Goal: Task Accomplishment & Management: Use online tool/utility

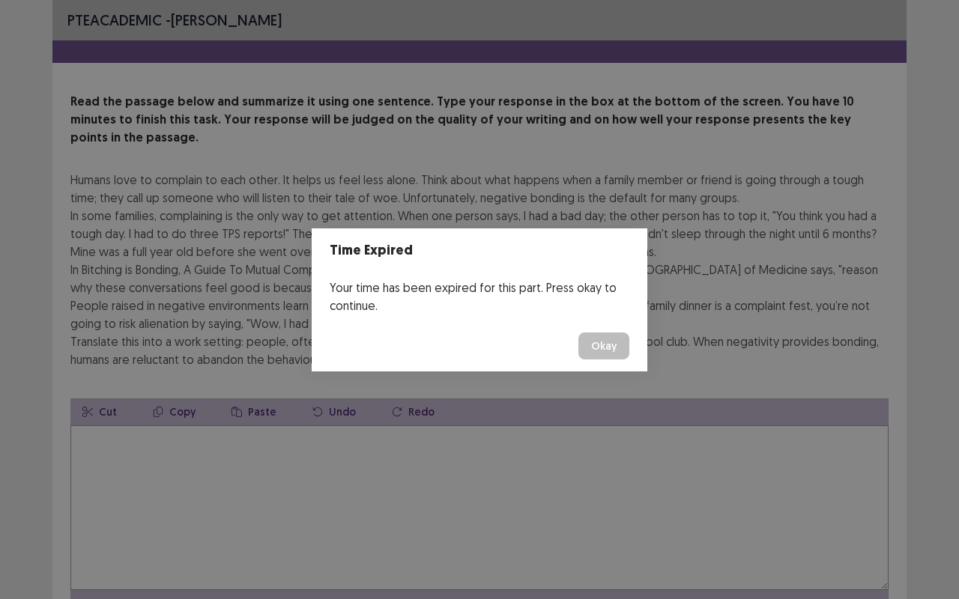
click at [530, 454] on div "Time Expired Your time has been expired for this part. Press okay to continue. …" at bounding box center [479, 299] width 959 height 599
click at [602, 341] on button "Okay" at bounding box center [603, 345] width 51 height 27
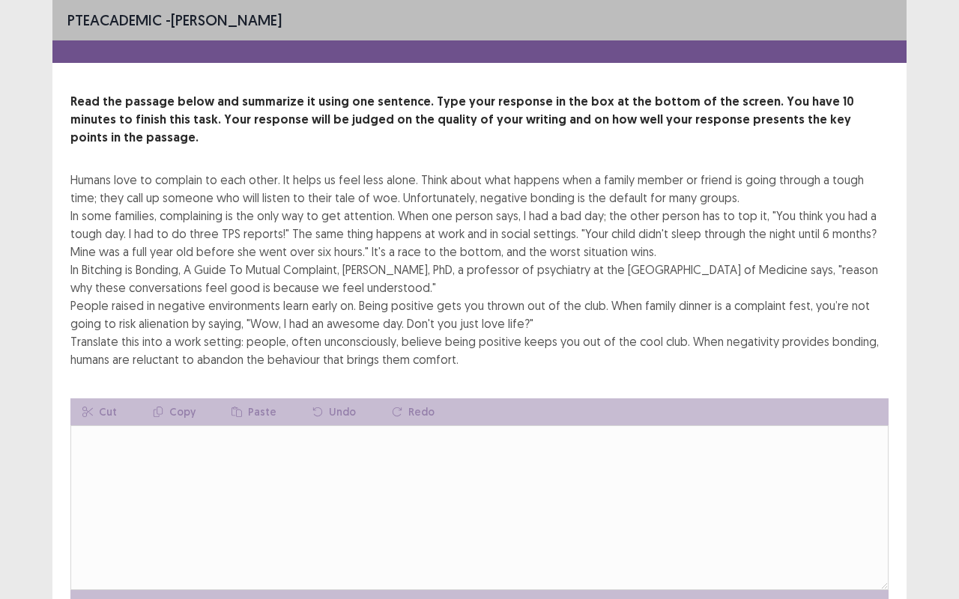
click at [598, 340] on div "Humans love to complain to each other. It helps us feel less alone. Think about…" at bounding box center [479, 270] width 818 height 198
click at [326, 181] on div "Humans love to complain to each other. It helps us feel less alone. Think about…" at bounding box center [479, 270] width 818 height 198
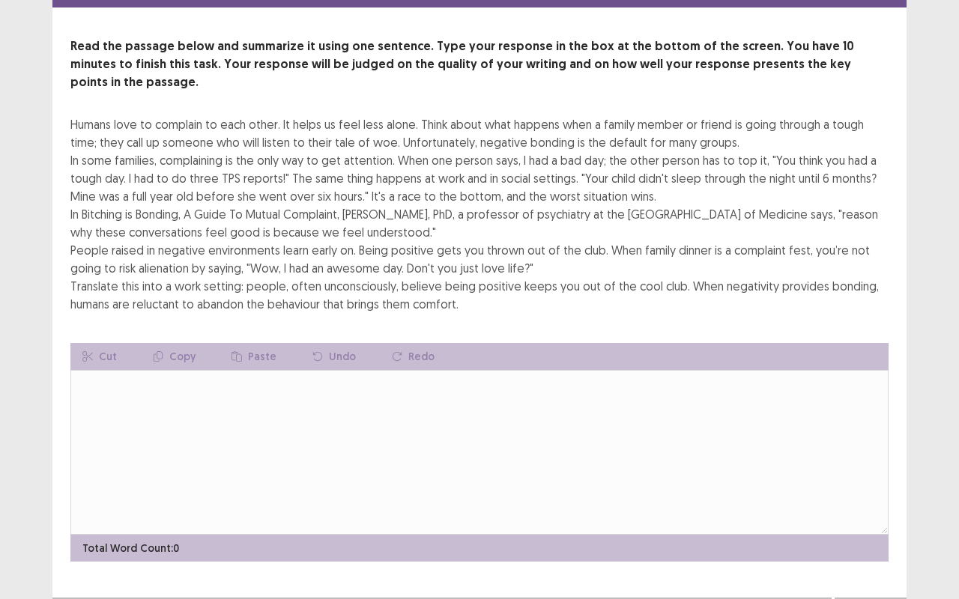
scroll to position [66, 0]
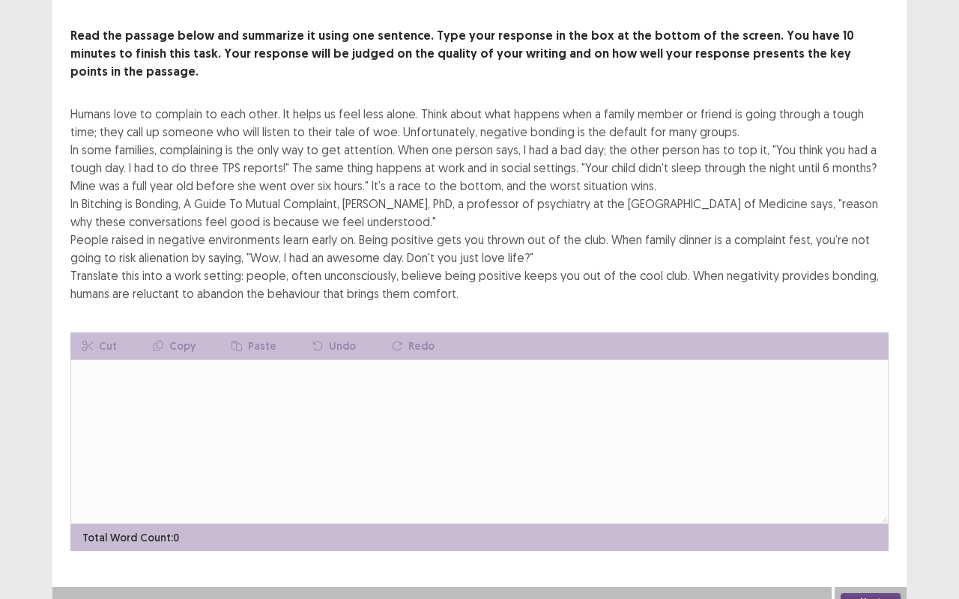
click at [868, 593] on button "Next" at bounding box center [870, 602] width 60 height 18
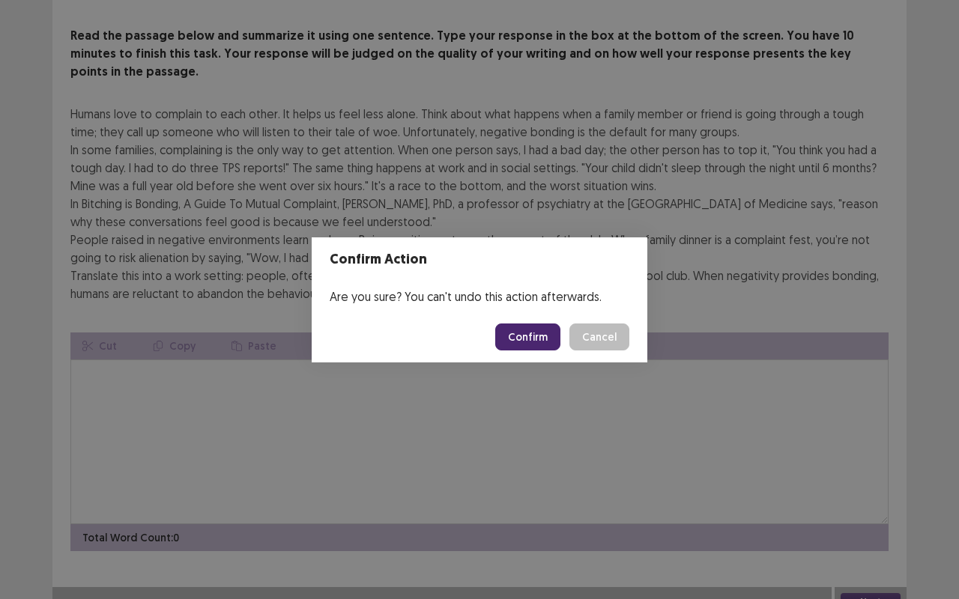
click at [543, 334] on button "Confirm" at bounding box center [527, 337] width 65 height 27
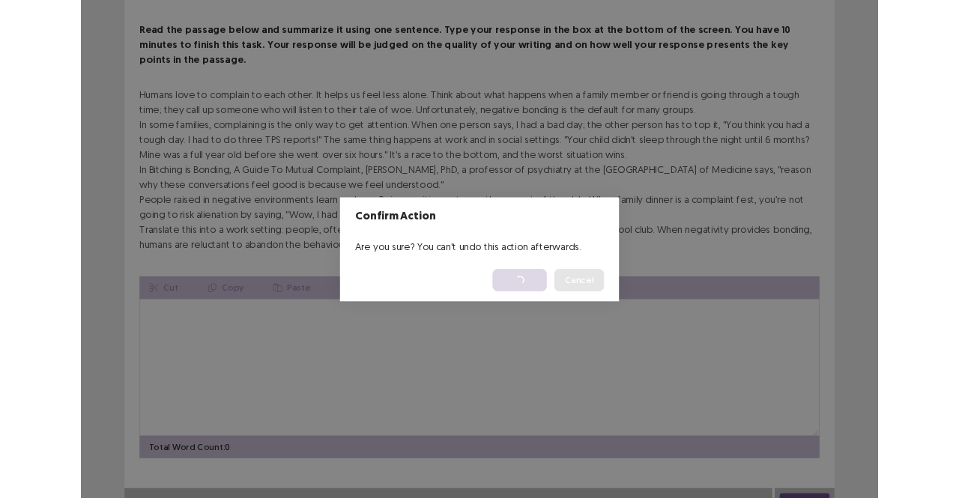
scroll to position [0, 0]
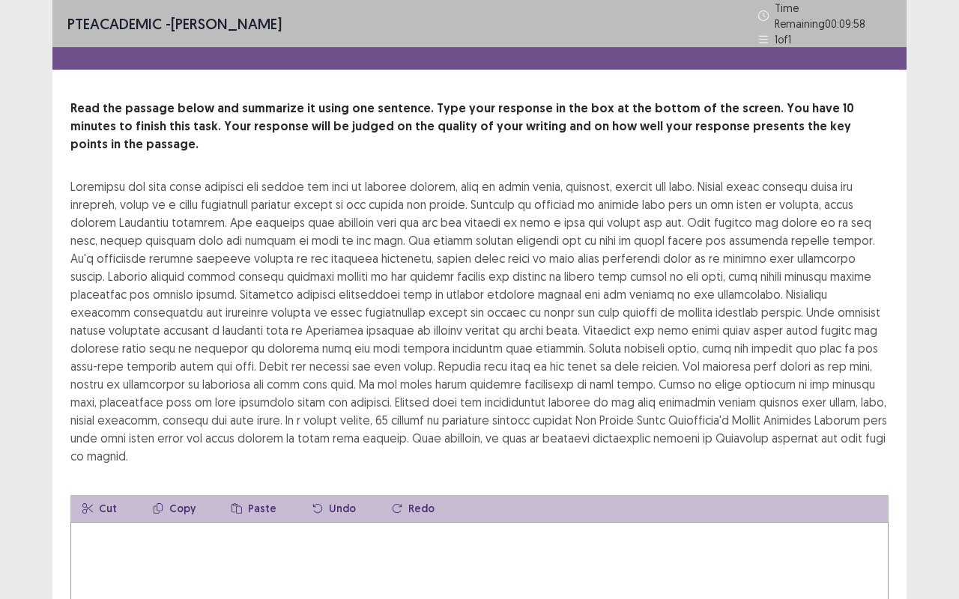
click at [399, 527] on textarea at bounding box center [479, 604] width 818 height 165
click at [490, 583] on textarea at bounding box center [479, 604] width 818 height 165
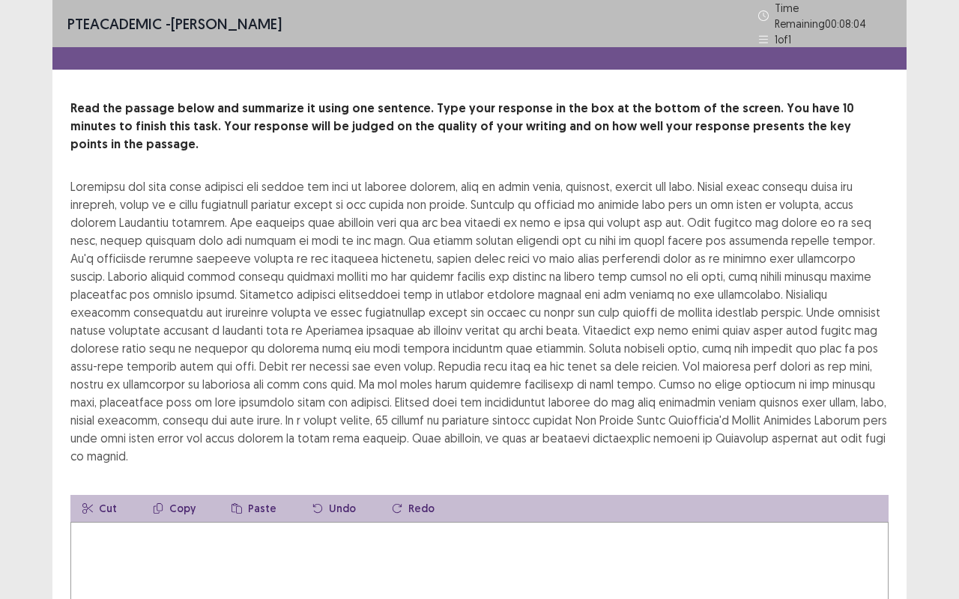
click at [490, 583] on textarea at bounding box center [479, 604] width 818 height 165
